Goal: Task Accomplishment & Management: Use online tool/utility

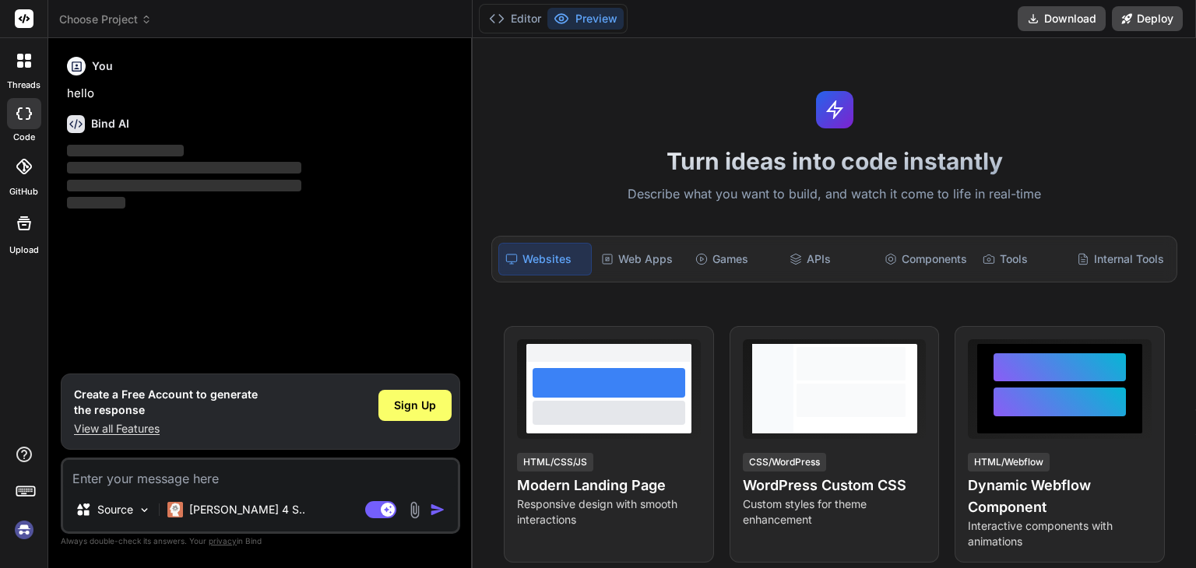
click at [27, 22] on rect at bounding box center [24, 18] width 19 height 19
click at [928, 95] on div "Turn ideas into code instantly Describe what you want to build, and watch it co…" at bounding box center [834, 303] width 723 height 530
click at [21, 534] on img at bounding box center [24, 530] width 26 height 26
type textarea "x"
